Goal: Check status

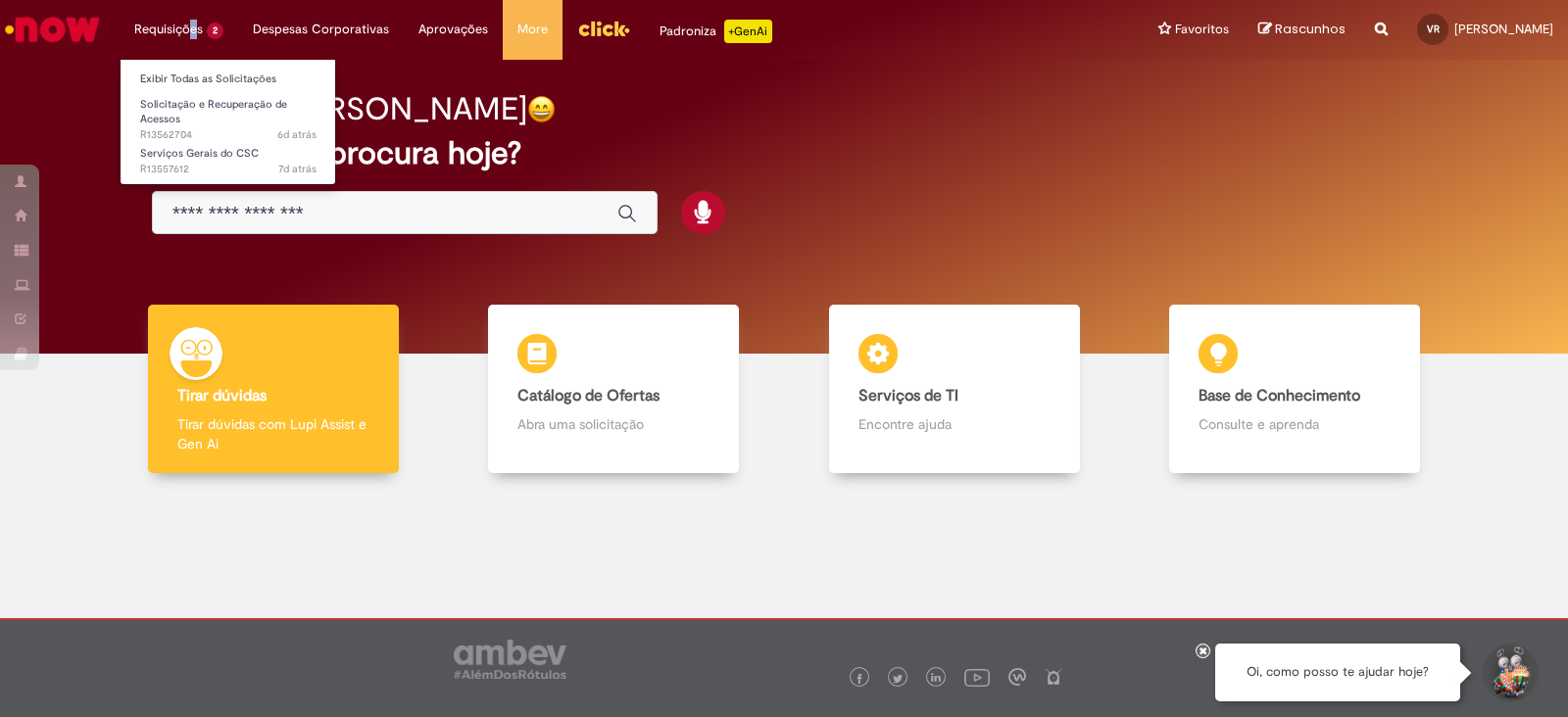
click at [192, 34] on li "Requisições 2 Exibir Todas as Solicitações Solicitação e Recuperação de Acessos…" at bounding box center [179, 30] width 118 height 59
click at [207, 80] on link "Exibir Todas as Solicitações" at bounding box center [228, 80] width 215 height 22
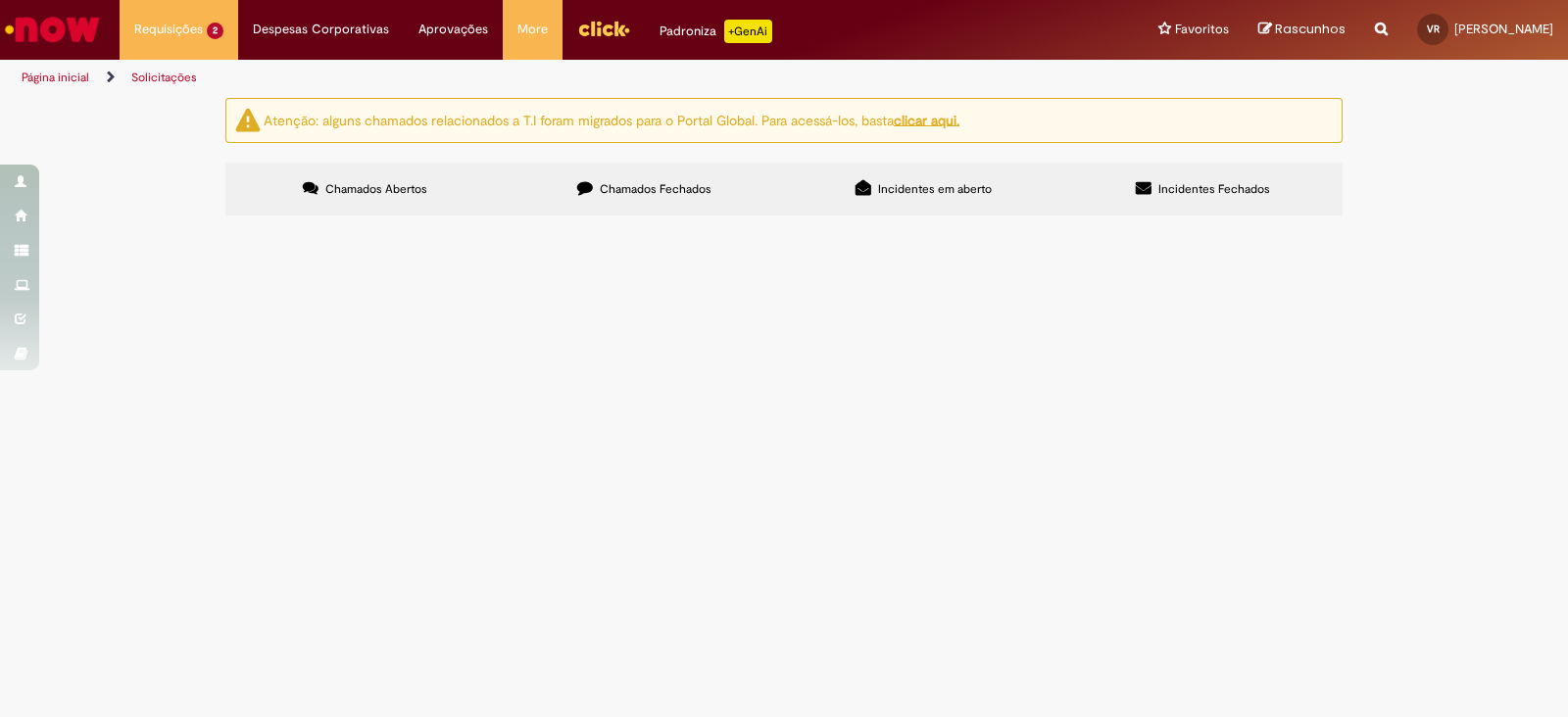
click at [0, 0] on td "Solicito primeira via do crachá." at bounding box center [0, 0] width 0 height 0
click at [0, 0] on td "R13557612" at bounding box center [0, 0] width 0 height 0
click at [0, 0] on span "R13557612" at bounding box center [0, 0] width 0 height 0
click at [0, 0] on span "Serviços Gerais do CSC" at bounding box center [0, 0] width 0 height 0
click at [0, 0] on span "R13562704" at bounding box center [0, 0] width 0 height 0
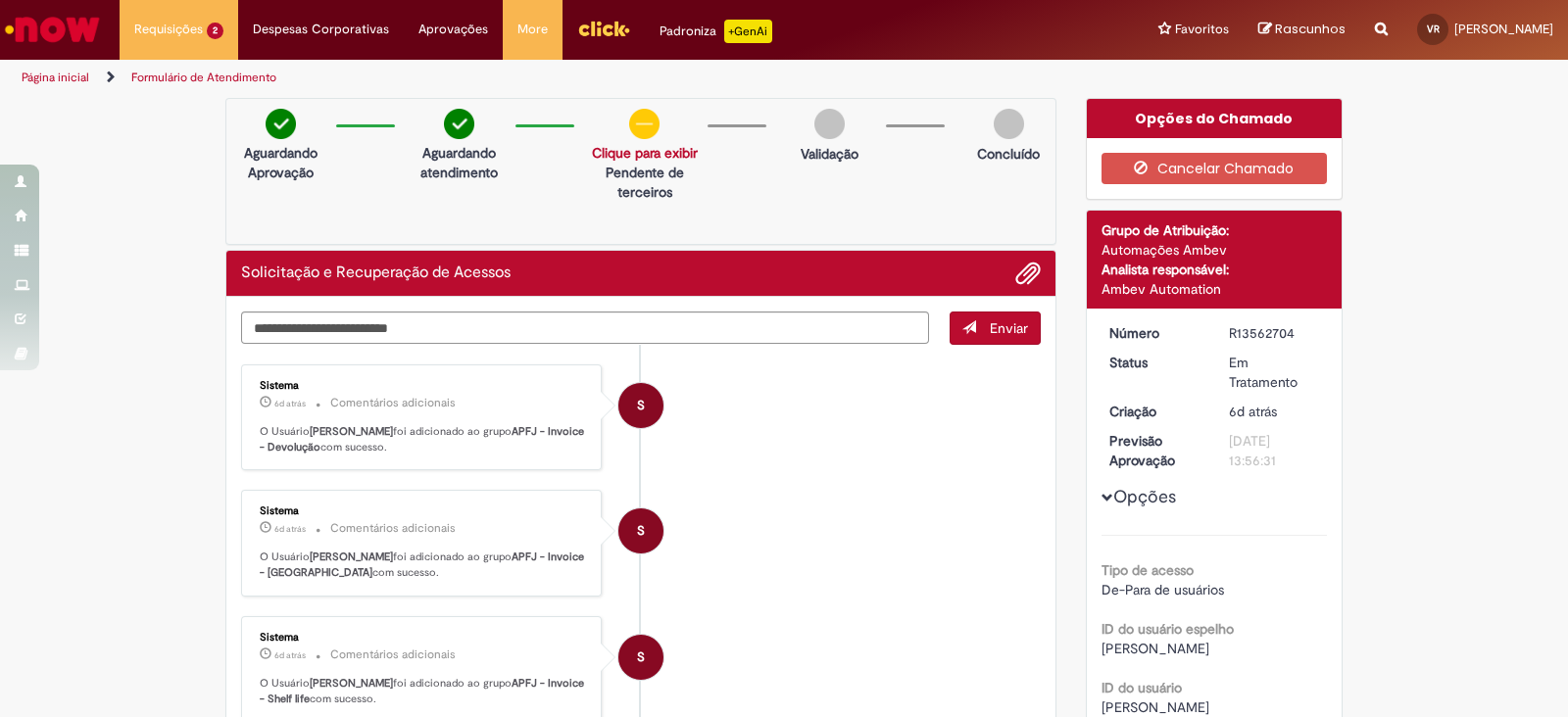
click at [642, 146] on link "Clique para exibir" at bounding box center [644, 153] width 106 height 18
click at [632, 118] on img at bounding box center [644, 123] width 31 height 31
click at [638, 157] on link "Clique para exibir" at bounding box center [644, 153] width 106 height 18
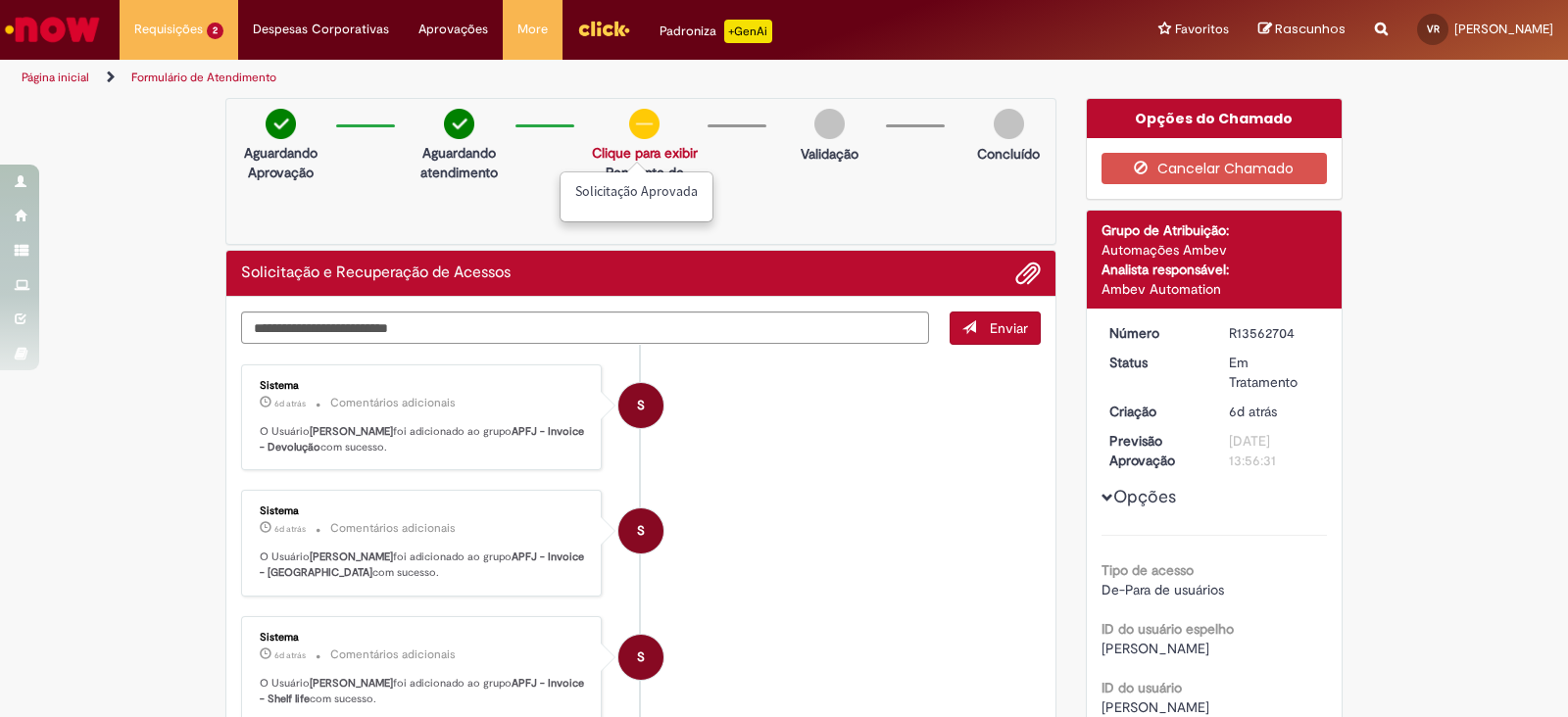
click at [625, 188] on p "Solicitação aprovada" at bounding box center [636, 192] width 122 height 20
click at [578, 267] on div "Solicitação e Recuperação de Acessos" at bounding box center [640, 273] width 799 height 26
